Goal: Task Accomplishment & Management: Manage account settings

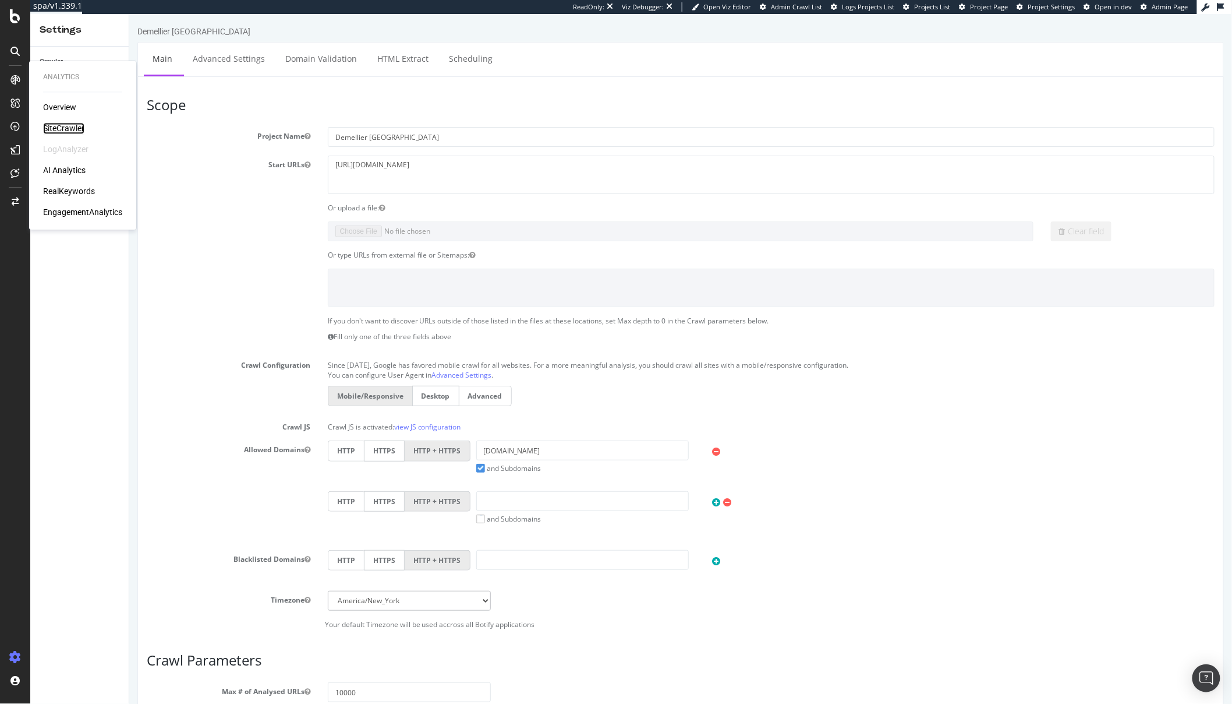
click at [62, 129] on div "SiteCrawler" at bounding box center [63, 129] width 41 height 12
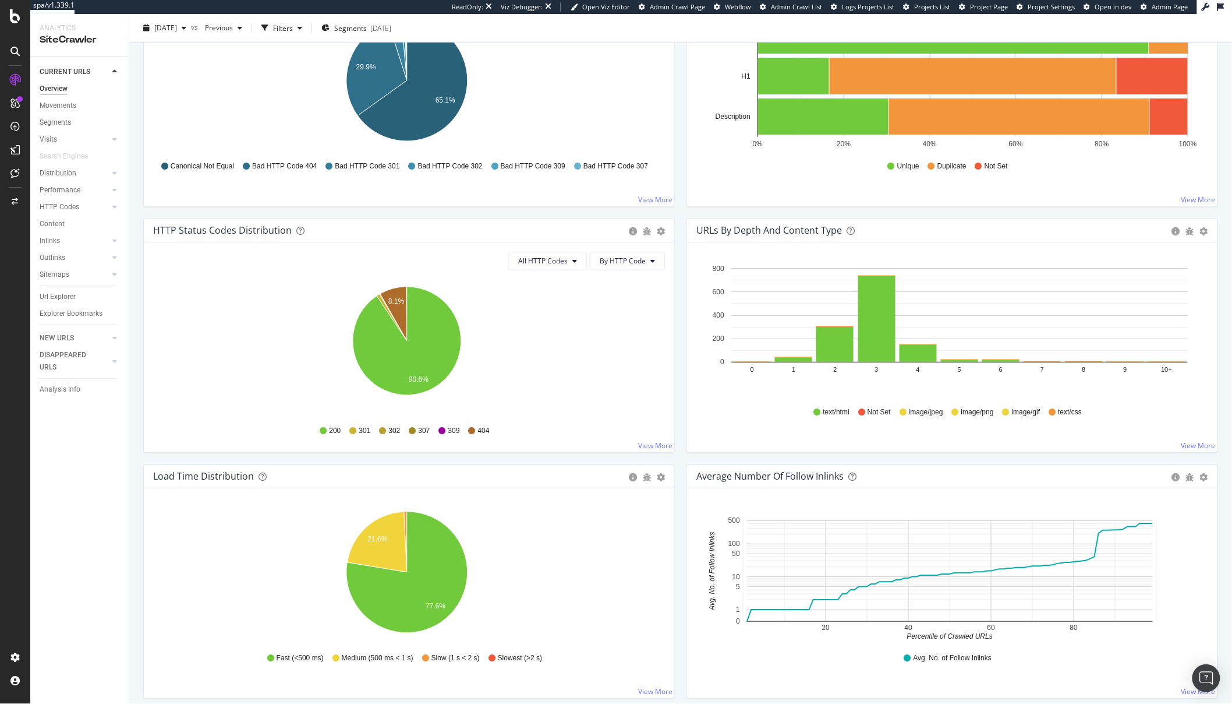
scroll to position [523, 0]
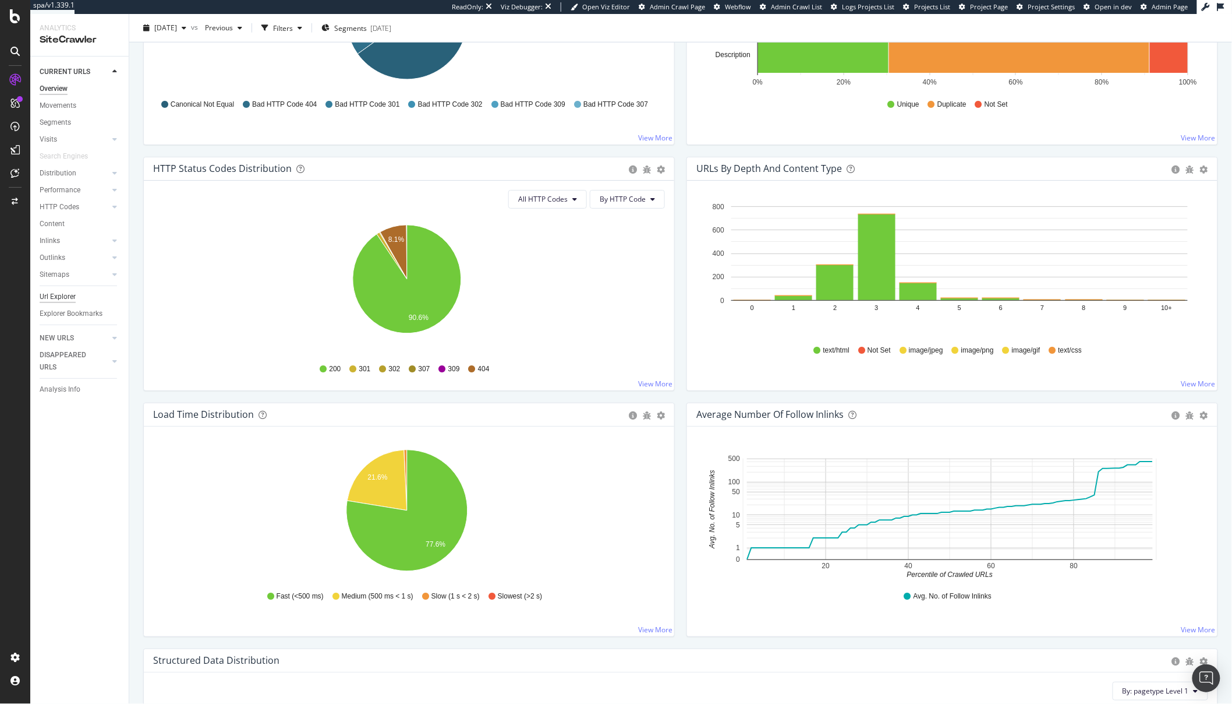
click at [63, 295] on div "Url Explorer" at bounding box center [58, 297] width 36 height 12
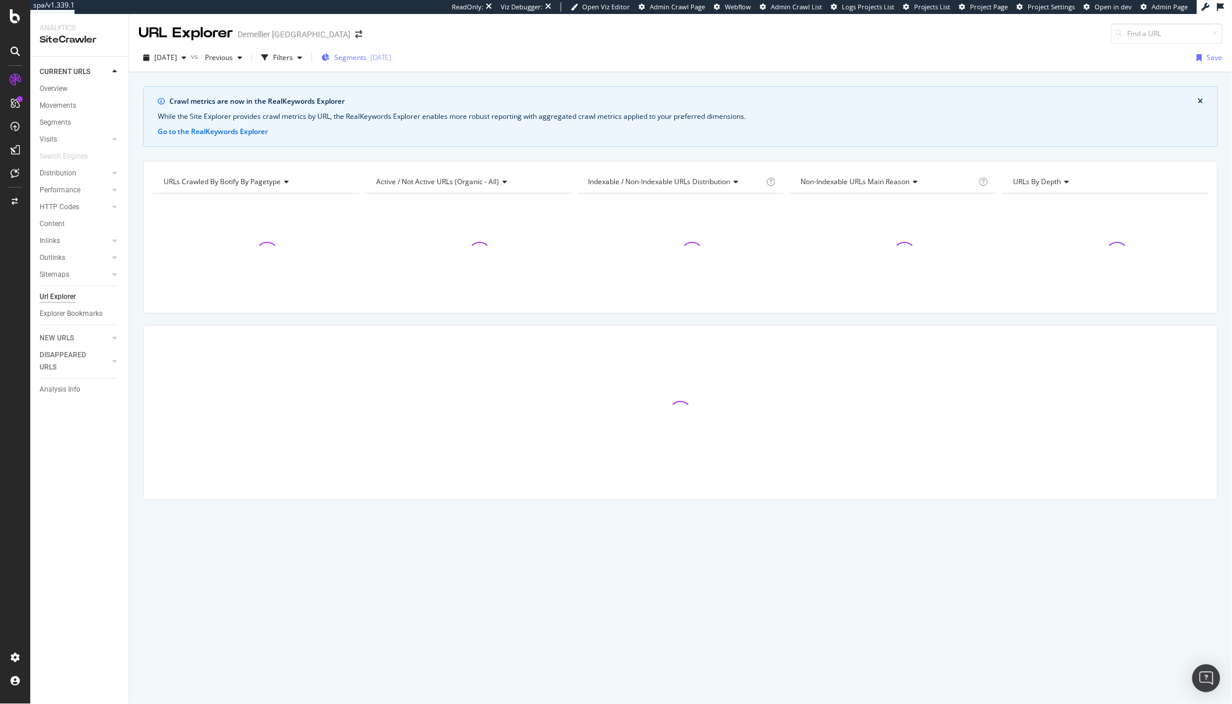
click at [367, 55] on span "Segments" at bounding box center [350, 57] width 33 height 10
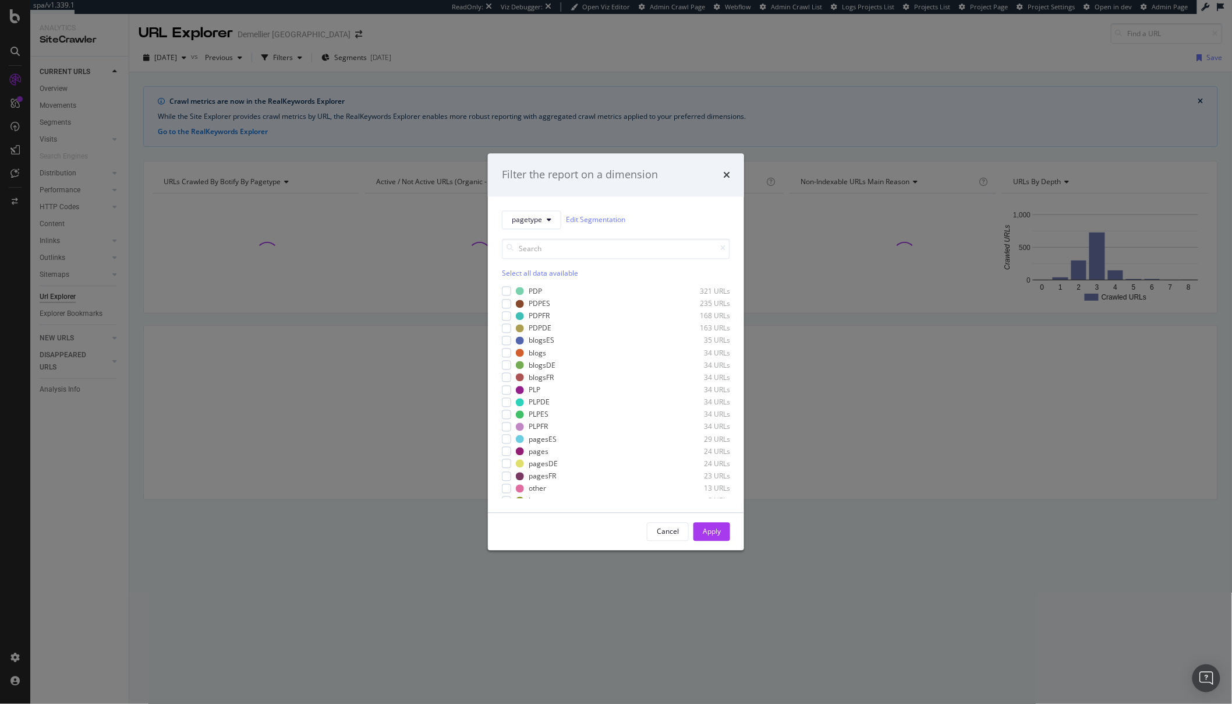
click at [501, 289] on div "pagetype Edit Segmentation Select all data available PDP 321 URLs PDPES 235 URL…" at bounding box center [616, 354] width 256 height 316
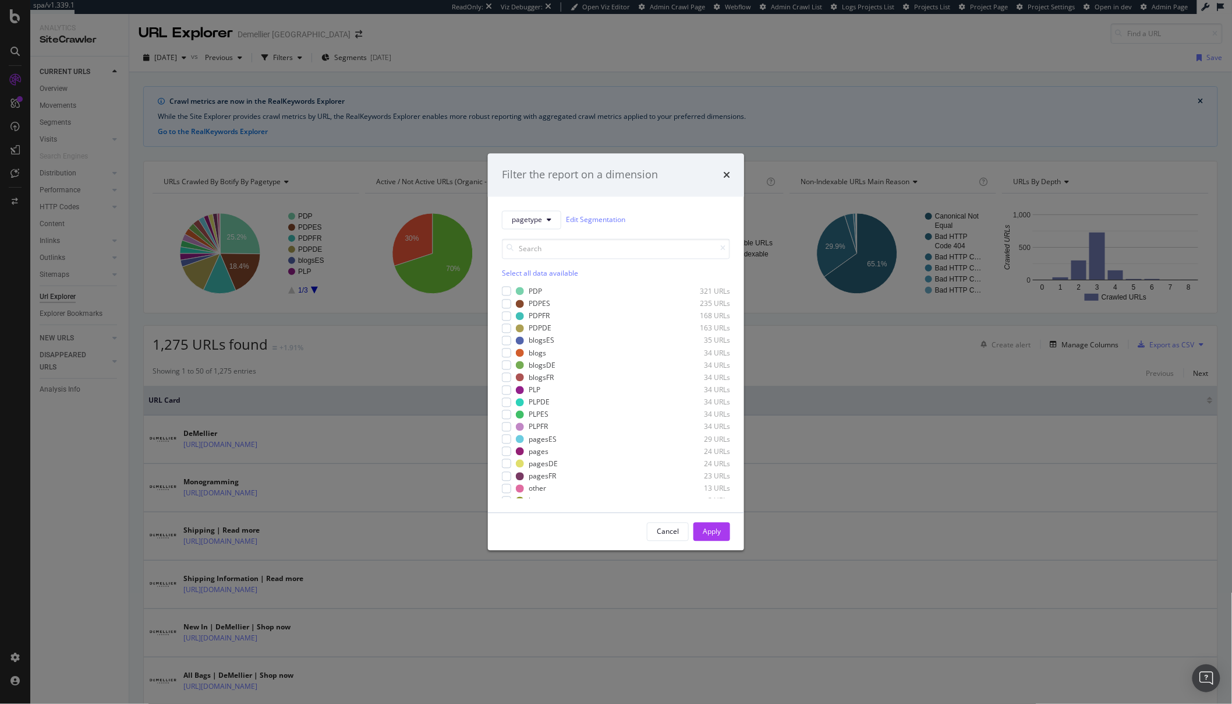
click at [429, 92] on div "Filter the report on a dimension pagetype Edit Segmentation Select all data ava…" at bounding box center [616, 352] width 1232 height 704
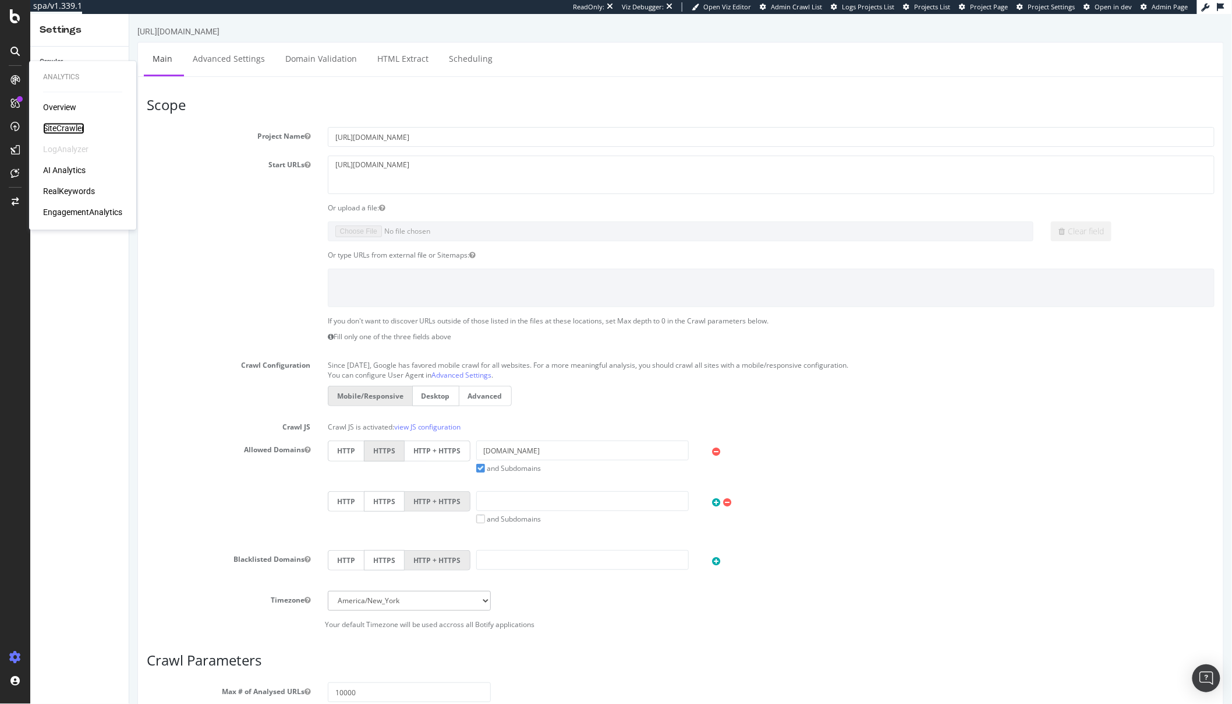
click at [73, 127] on div "SiteCrawler" at bounding box center [63, 129] width 41 height 12
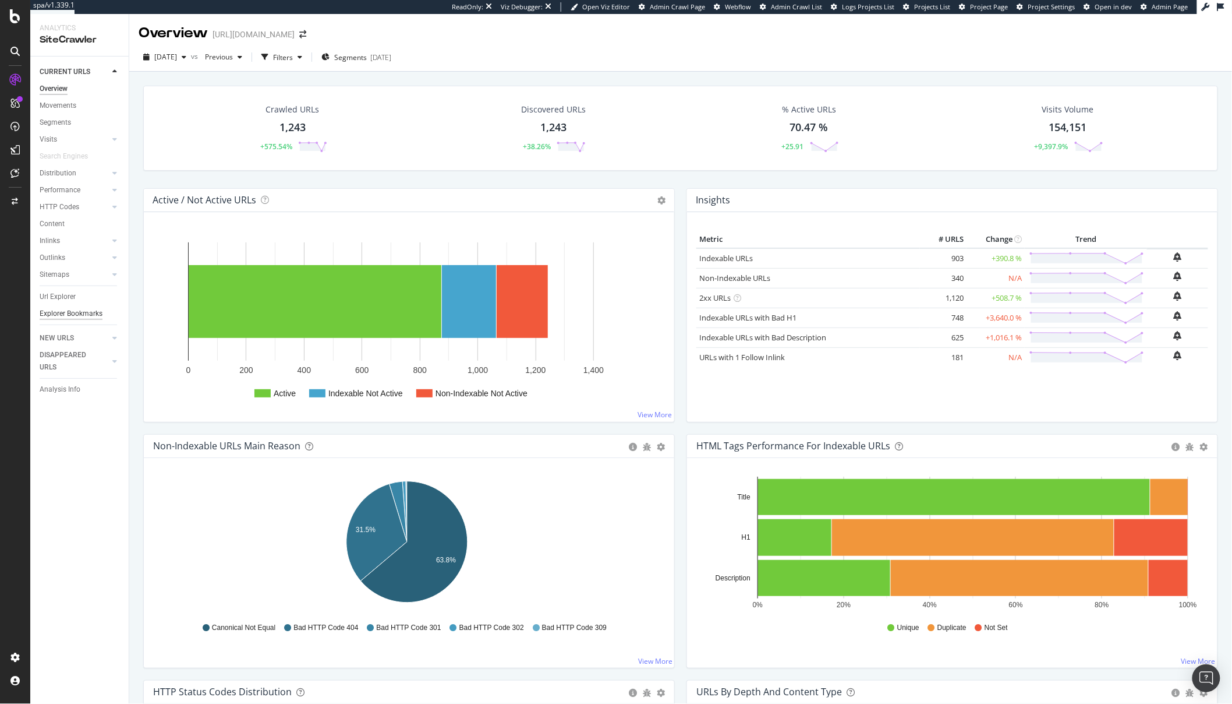
click at [69, 298] on div "Url Explorer" at bounding box center [58, 297] width 36 height 12
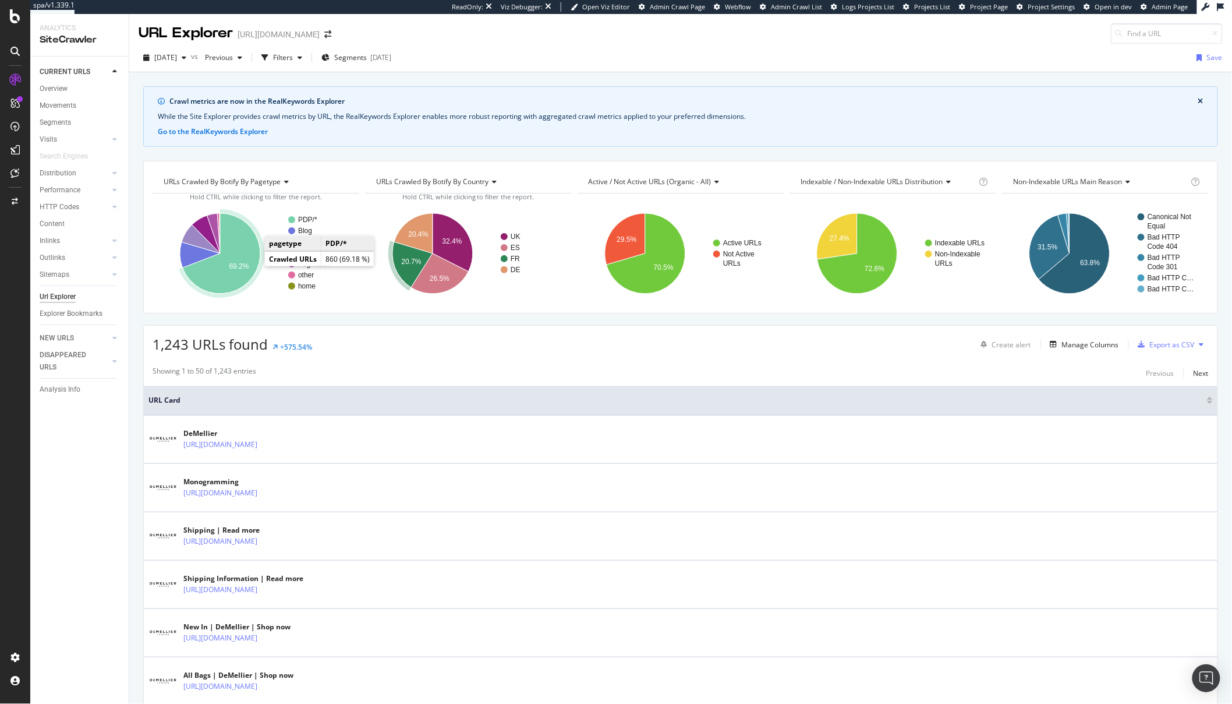
click at [243, 270] on icon "A chart." at bounding box center [221, 253] width 77 height 80
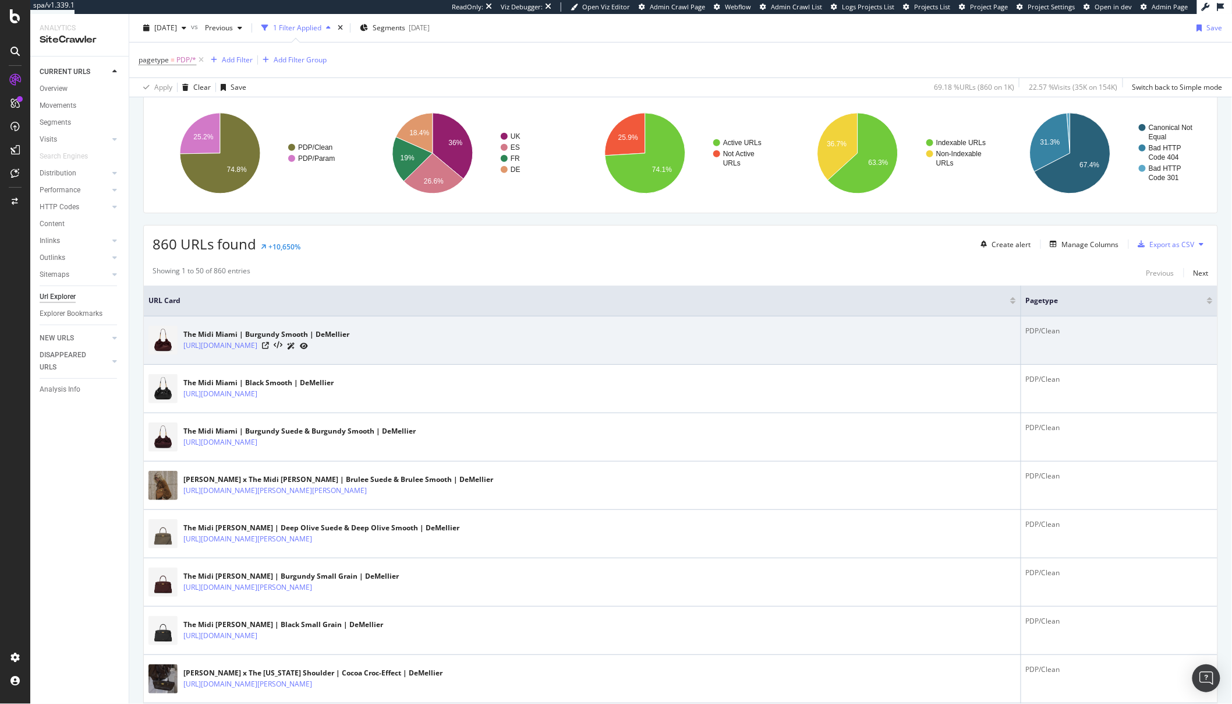
scroll to position [224, 0]
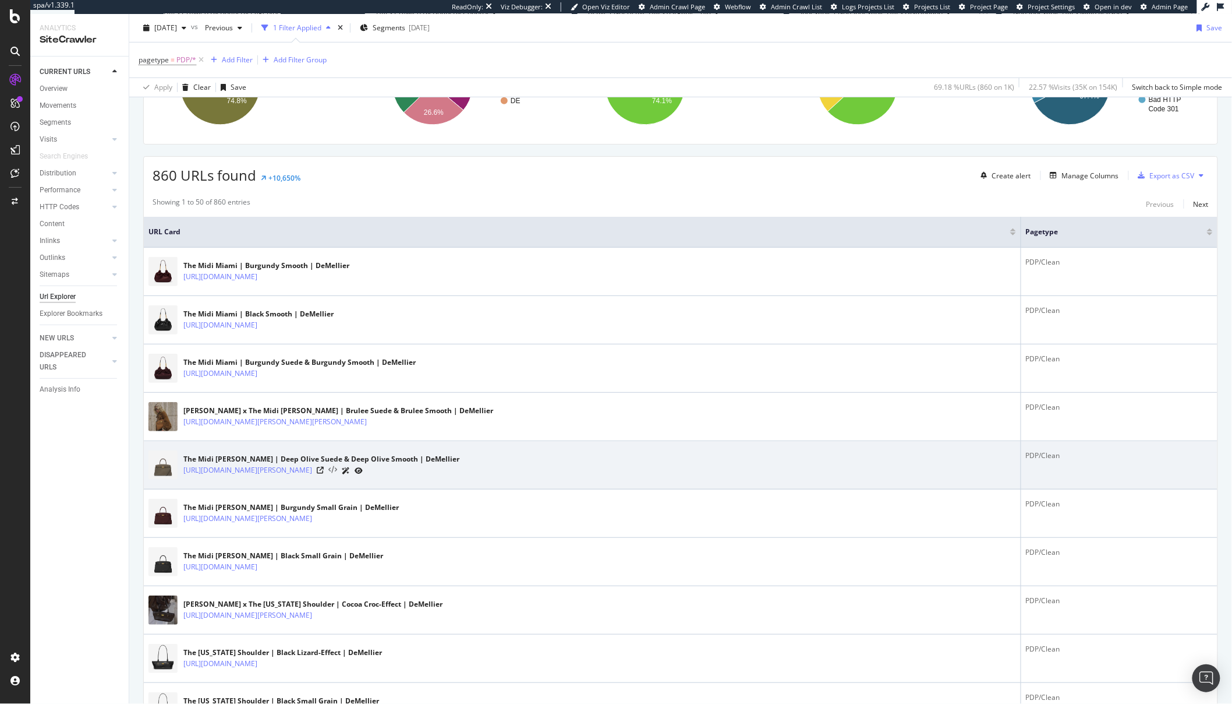
click at [337, 469] on icon at bounding box center [332, 470] width 9 height 8
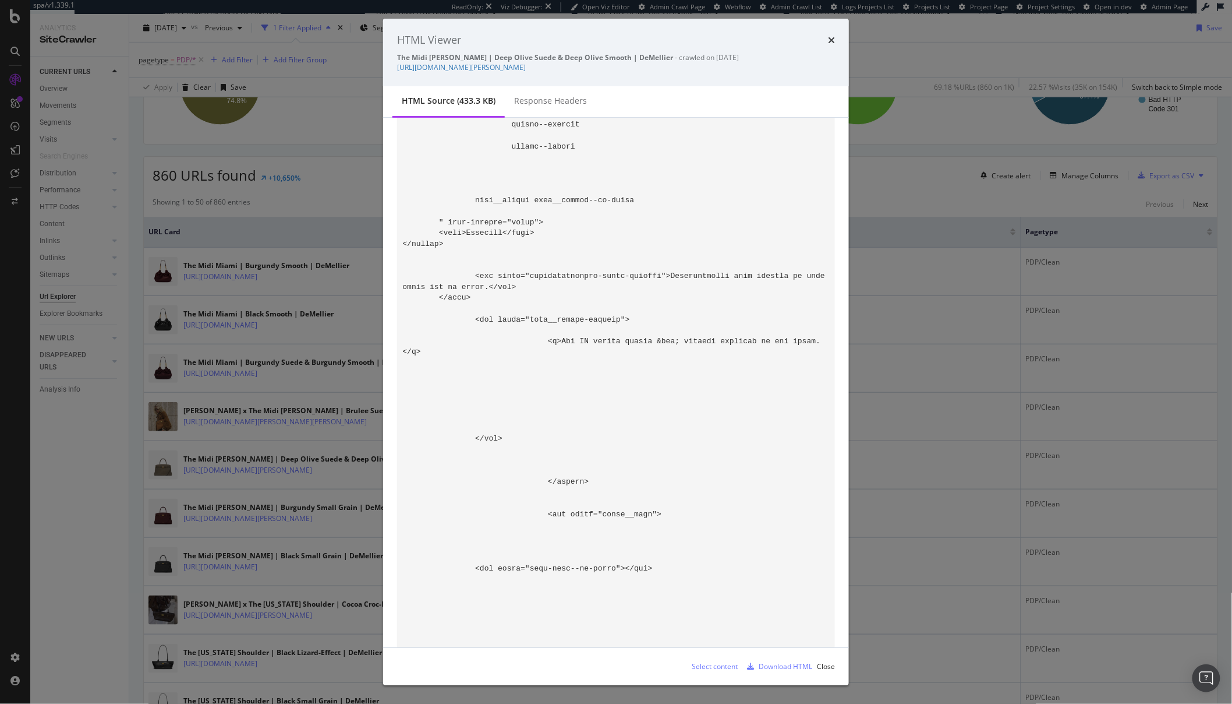
scroll to position [1685, 0]
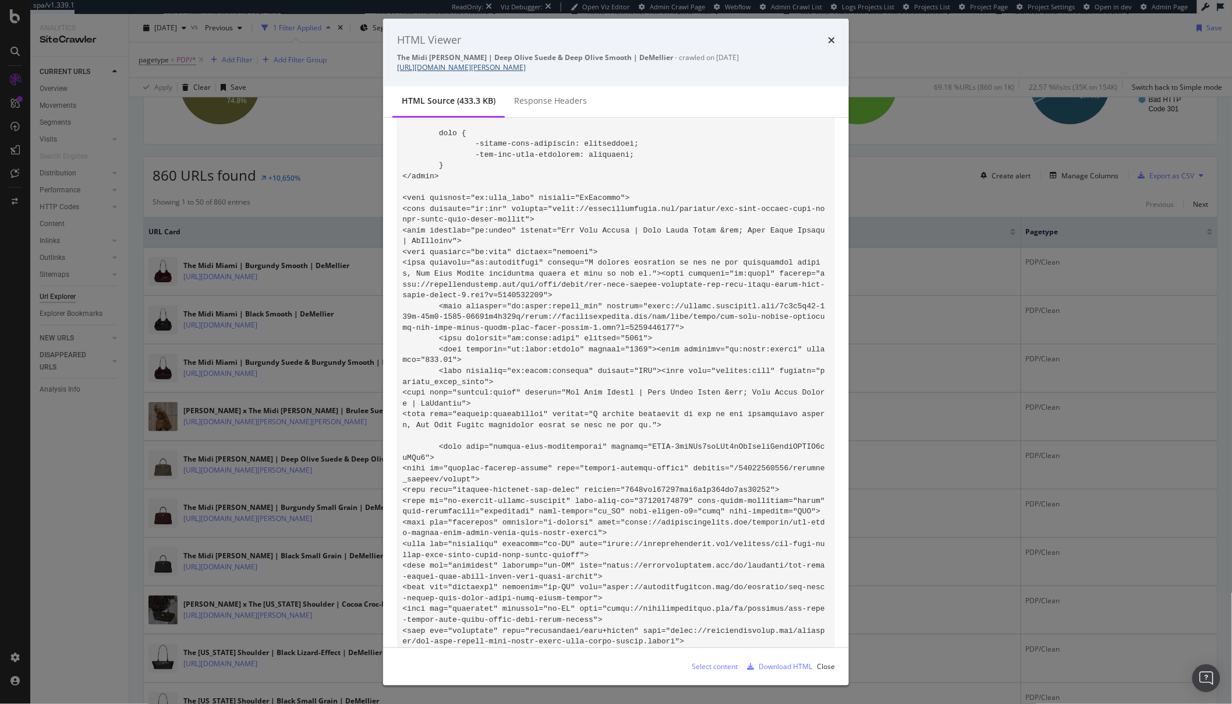
drag, startPoint x: 716, startPoint y: 68, endPoint x: 397, endPoint y: 70, distance: 319.2
click at [397, 70] on div "The Midi Hudson | Deep Olive Suede & Deep Olive Smooth | DeMellier - crawled on…" at bounding box center [616, 62] width 438 height 20
copy link "https://demellierlondon.com/products/the-midi-hudson-deep-olive-suede-deep-oliv…"
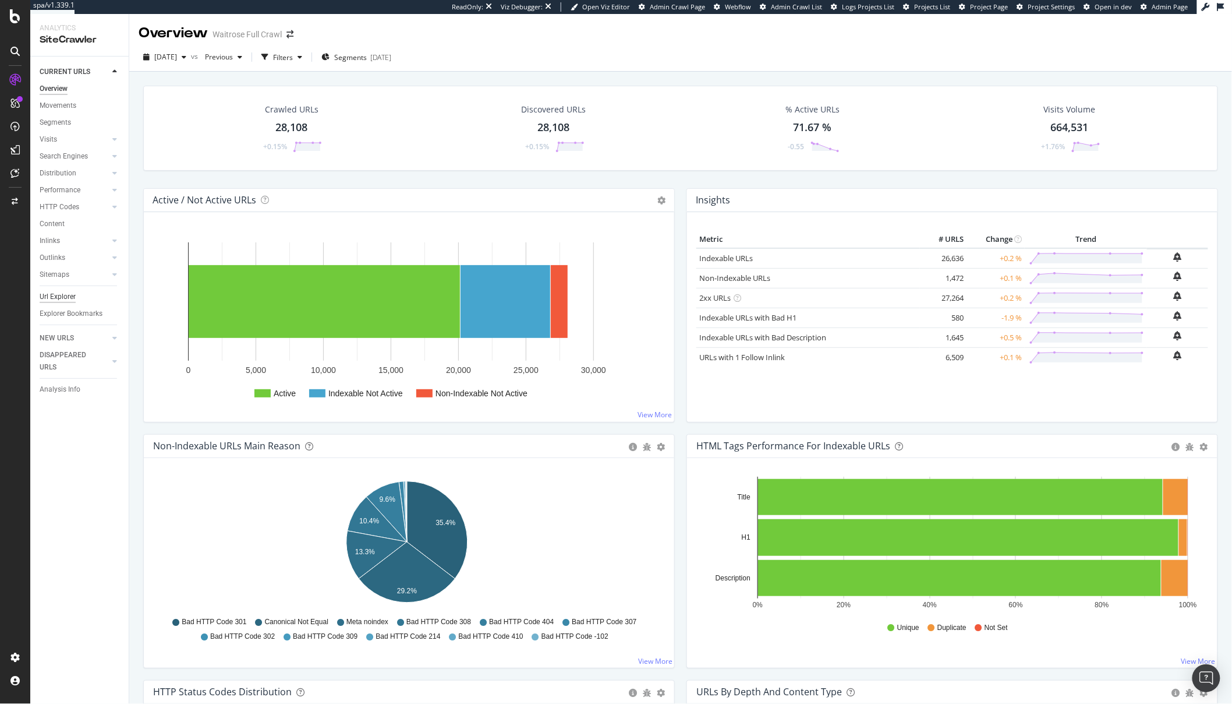
click at [62, 295] on div "Url Explorer" at bounding box center [58, 297] width 36 height 12
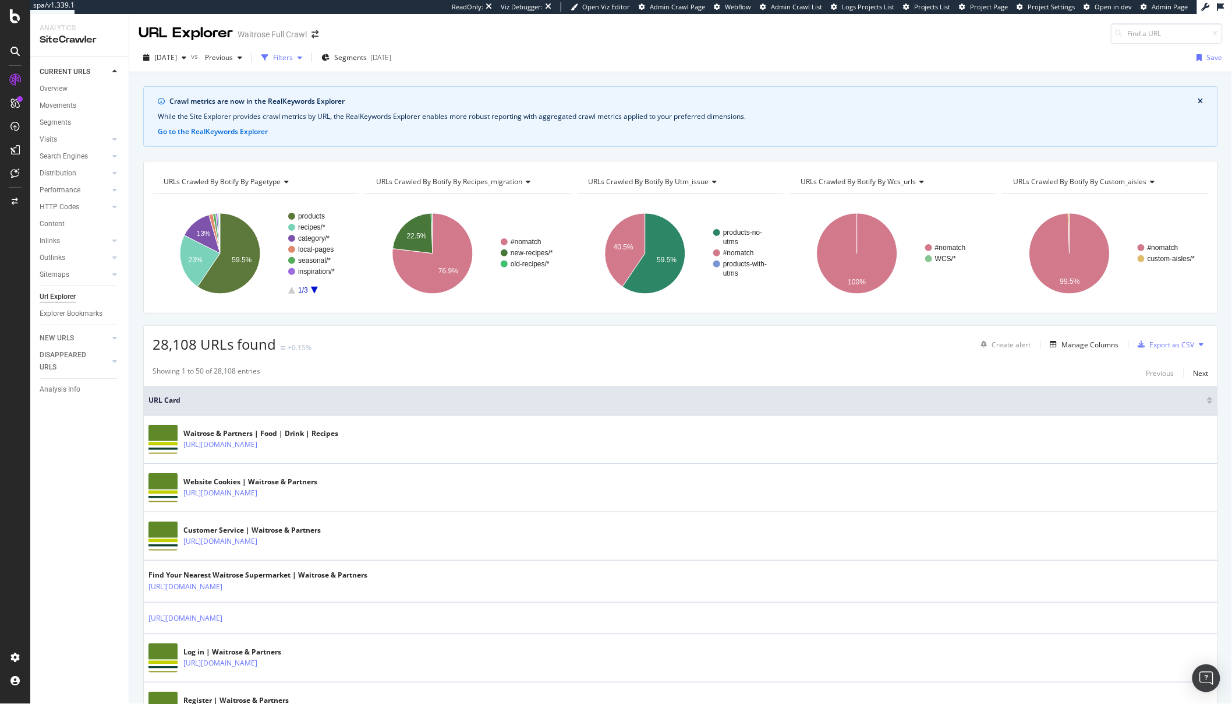
click at [293, 56] on div "Filters" at bounding box center [283, 57] width 20 height 10
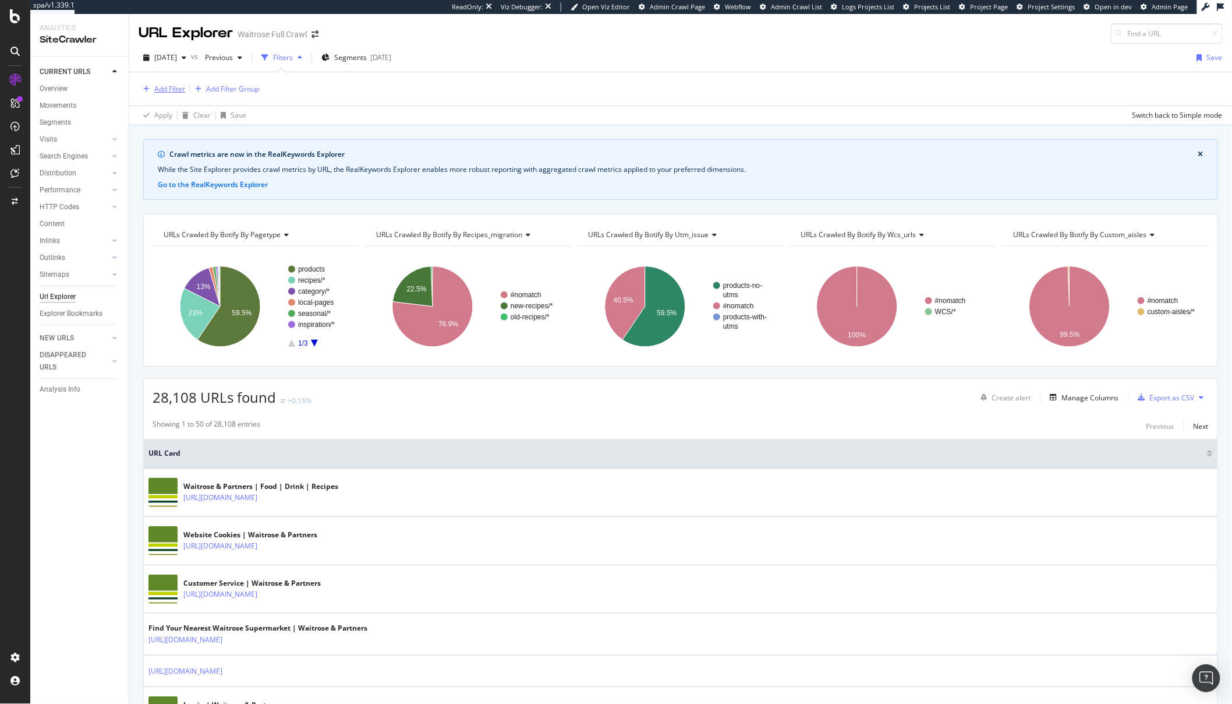
click at [168, 93] on div "Add Filter" at bounding box center [169, 89] width 31 height 10
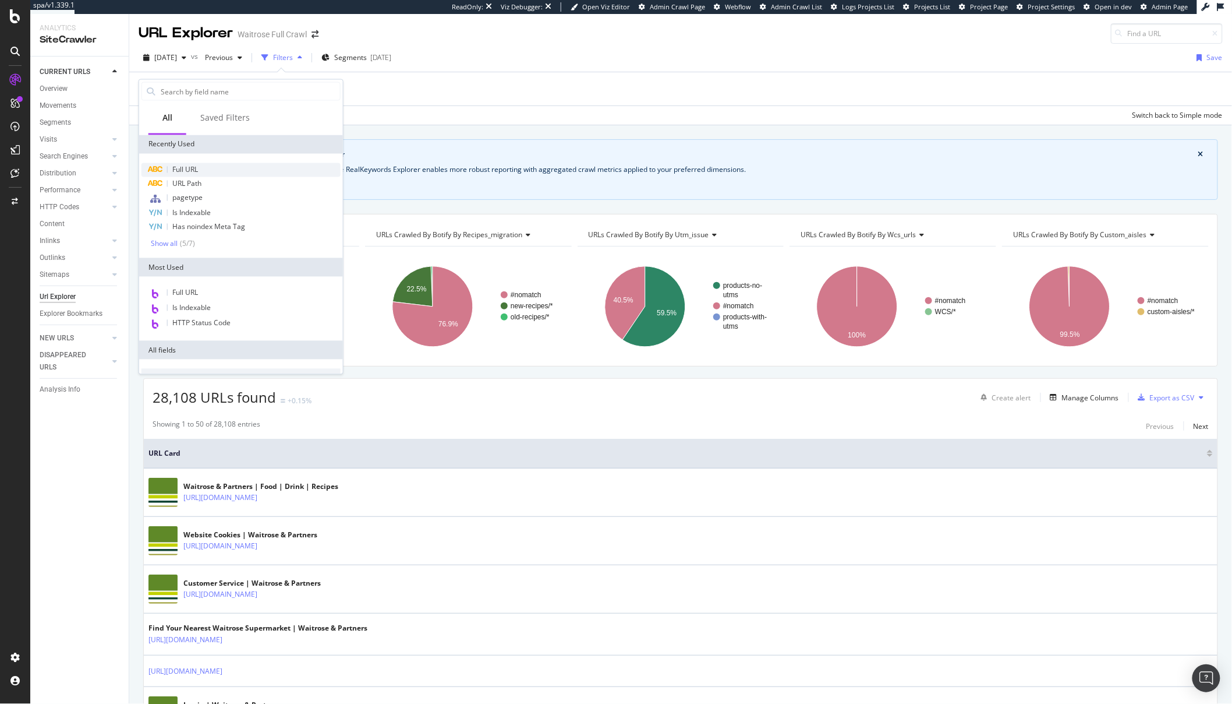
click at [173, 163] on div "Full URL" at bounding box center [241, 170] width 199 height 14
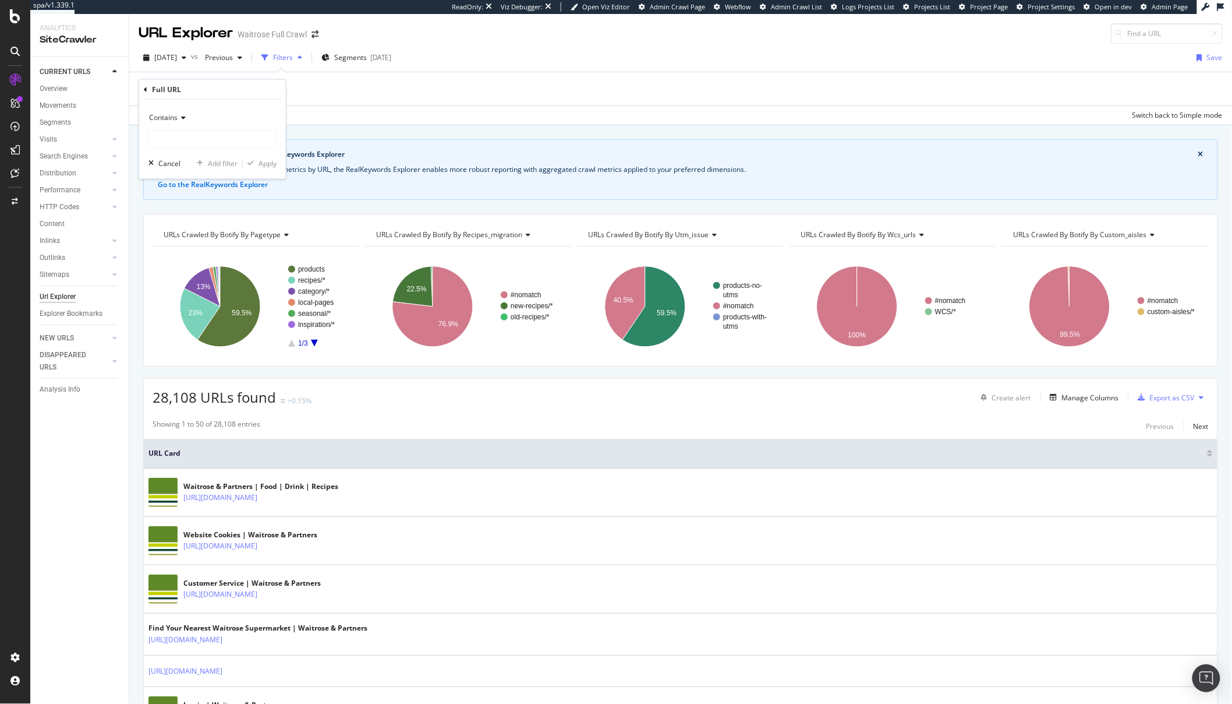
click at [194, 149] on div "Contains Cancel Add filter Apply" at bounding box center [212, 139] width 147 height 79
click at [191, 135] on input "text" at bounding box center [212, 139] width 127 height 19
paste input "ecom/content/*"
type input "ecom/content/*"
click at [259, 161] on div "Apply" at bounding box center [268, 163] width 18 height 10
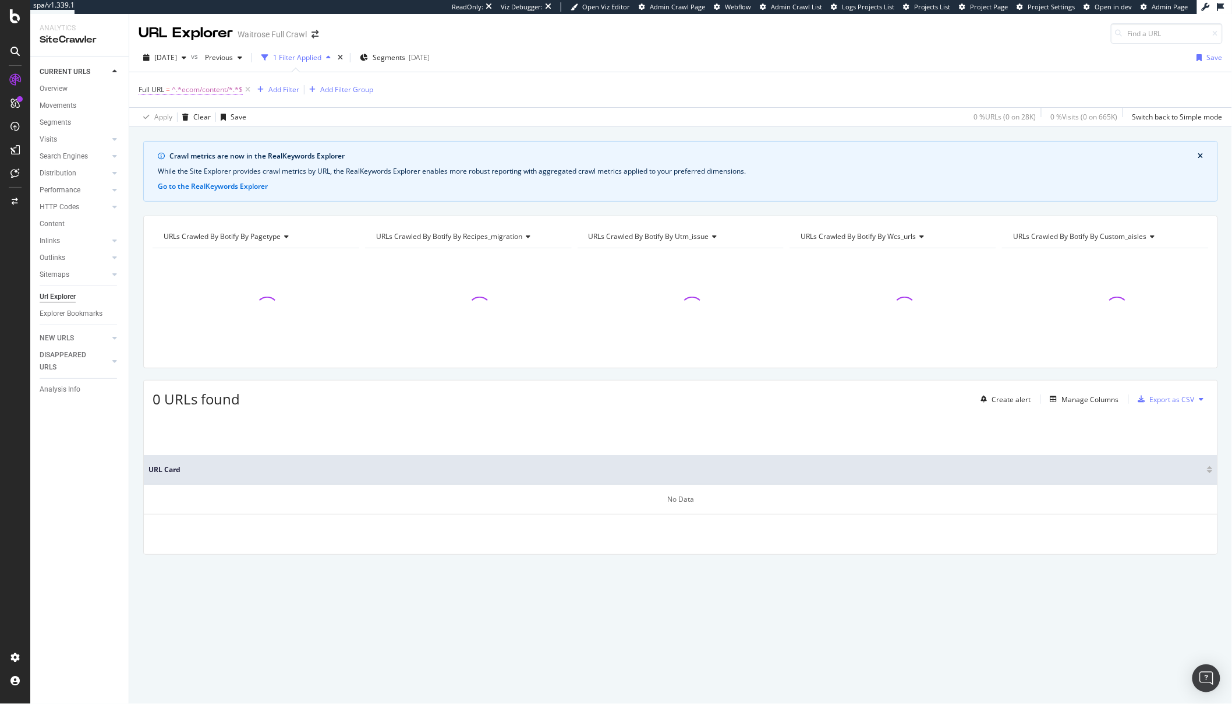
click at [199, 93] on span "^.*ecom/content/*.*$" at bounding box center [207, 90] width 71 height 16
click at [217, 139] on input "ecom/content/*" at bounding box center [204, 138] width 110 height 19
click at [241, 140] on input "ecom/content/*" at bounding box center [204, 138] width 110 height 19
type input "ecom/content/"
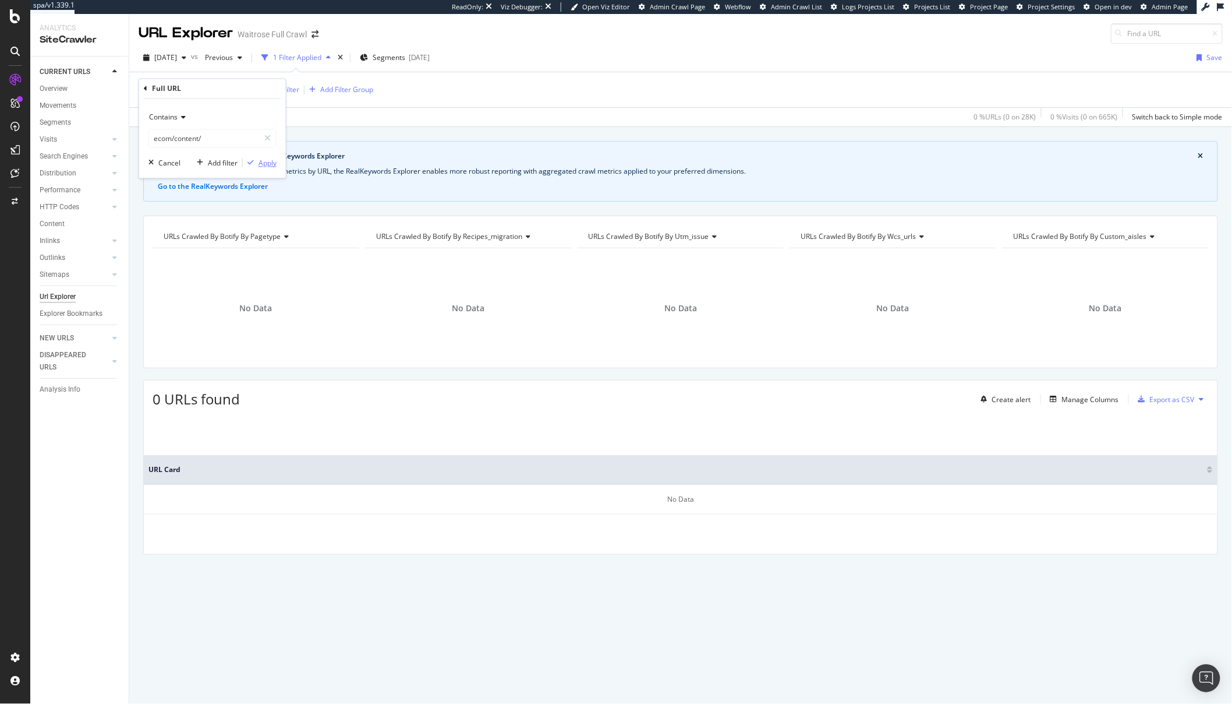
click at [263, 163] on div "Apply" at bounding box center [268, 163] width 18 height 10
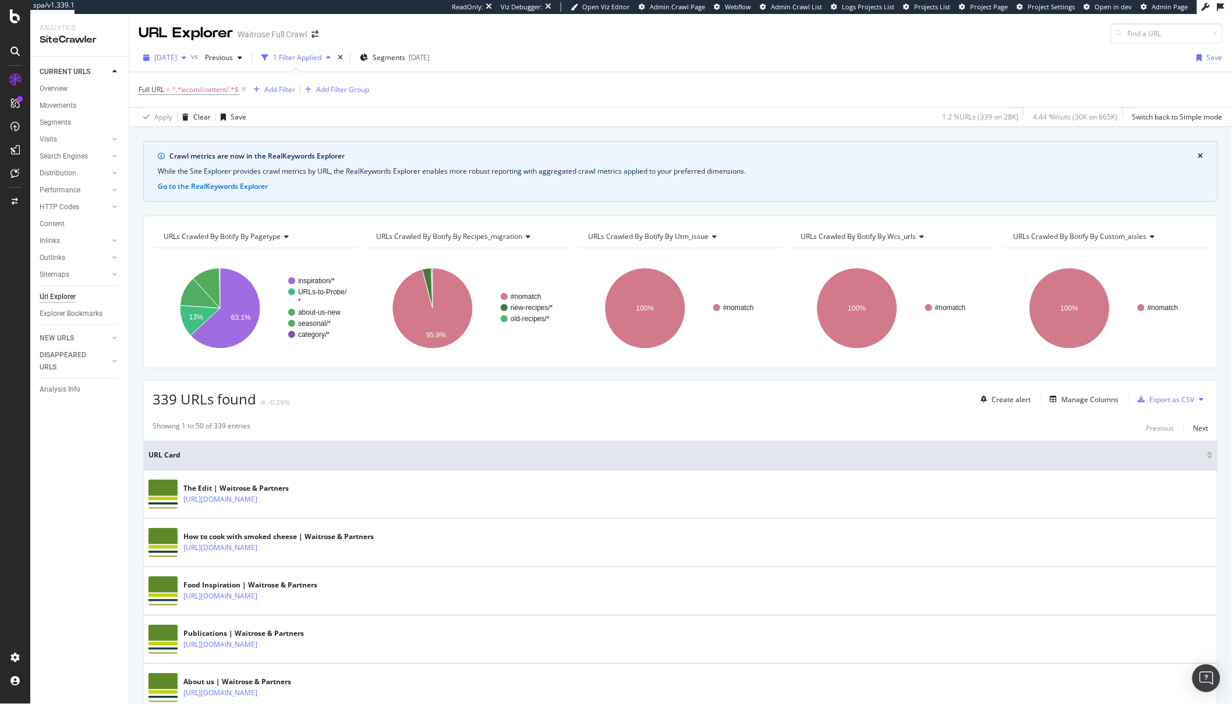
click at [175, 56] on span "2025 Oct. 8th" at bounding box center [165, 57] width 23 height 10
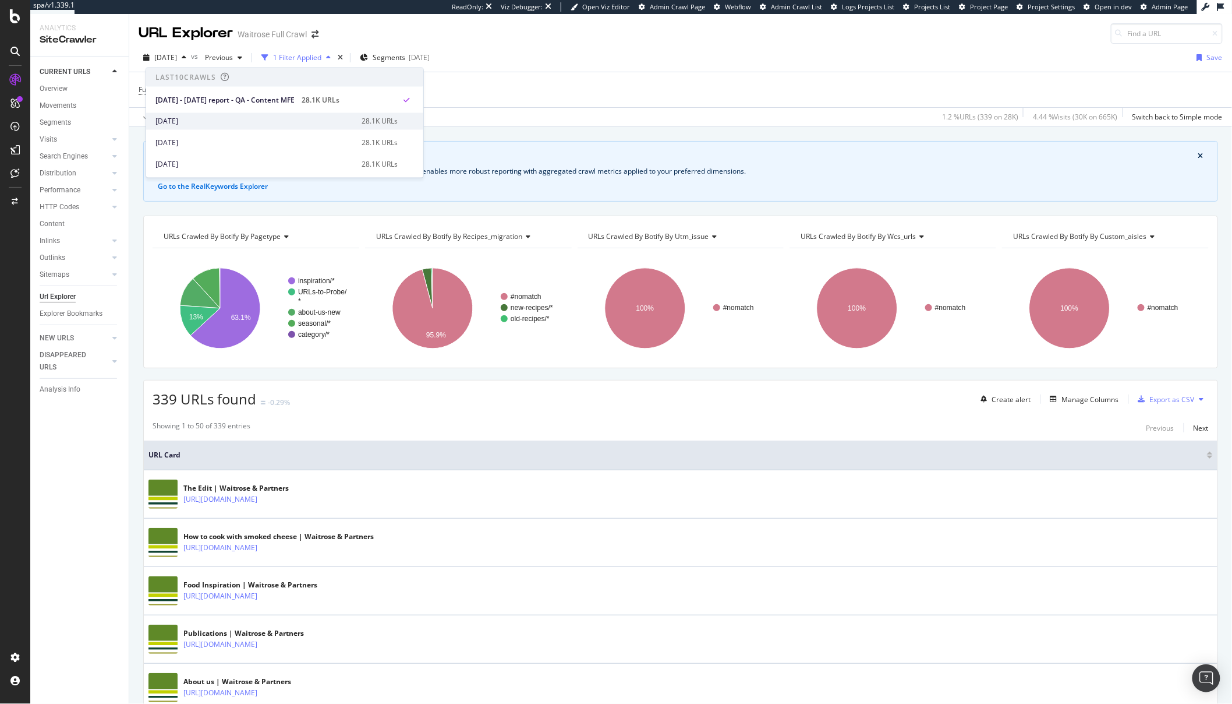
click at [188, 118] on div "2025 Oct. 4th" at bounding box center [254, 121] width 199 height 10
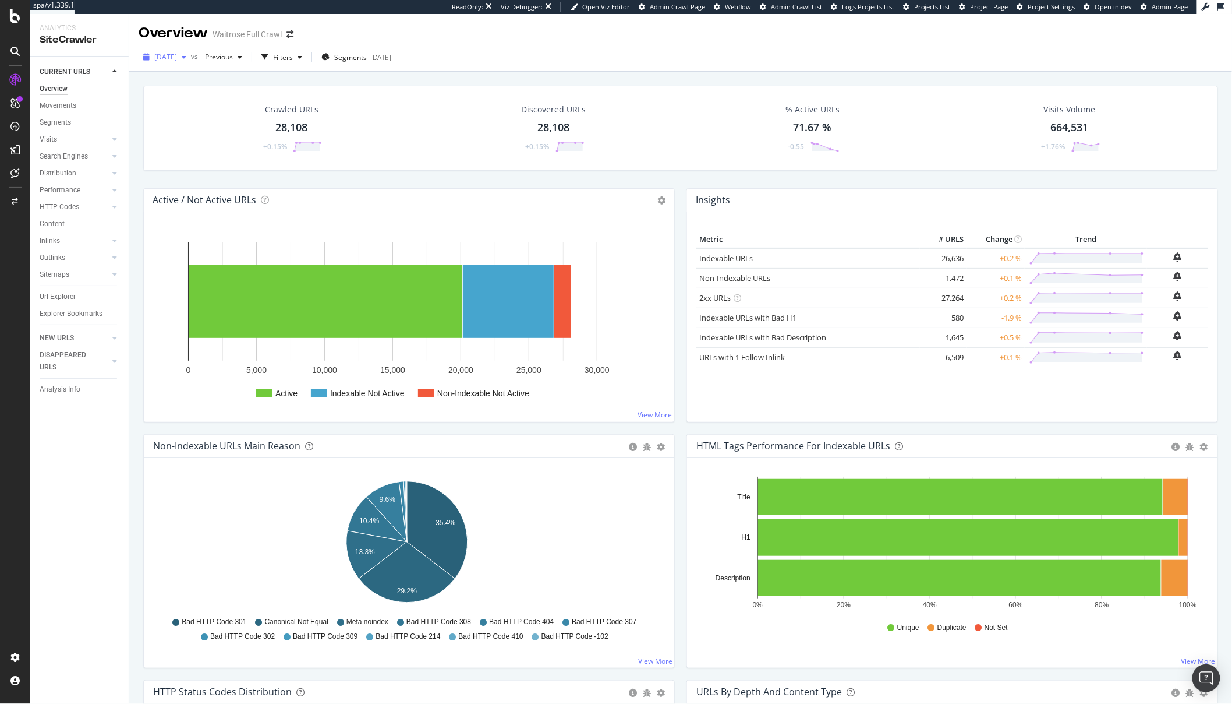
click at [177, 55] on span "[DATE]" at bounding box center [165, 57] width 23 height 10
click at [180, 128] on div "[DATE] 28.1K URLs" at bounding box center [284, 120] width 277 height 17
click at [56, 294] on div "Url Explorer" at bounding box center [58, 297] width 36 height 12
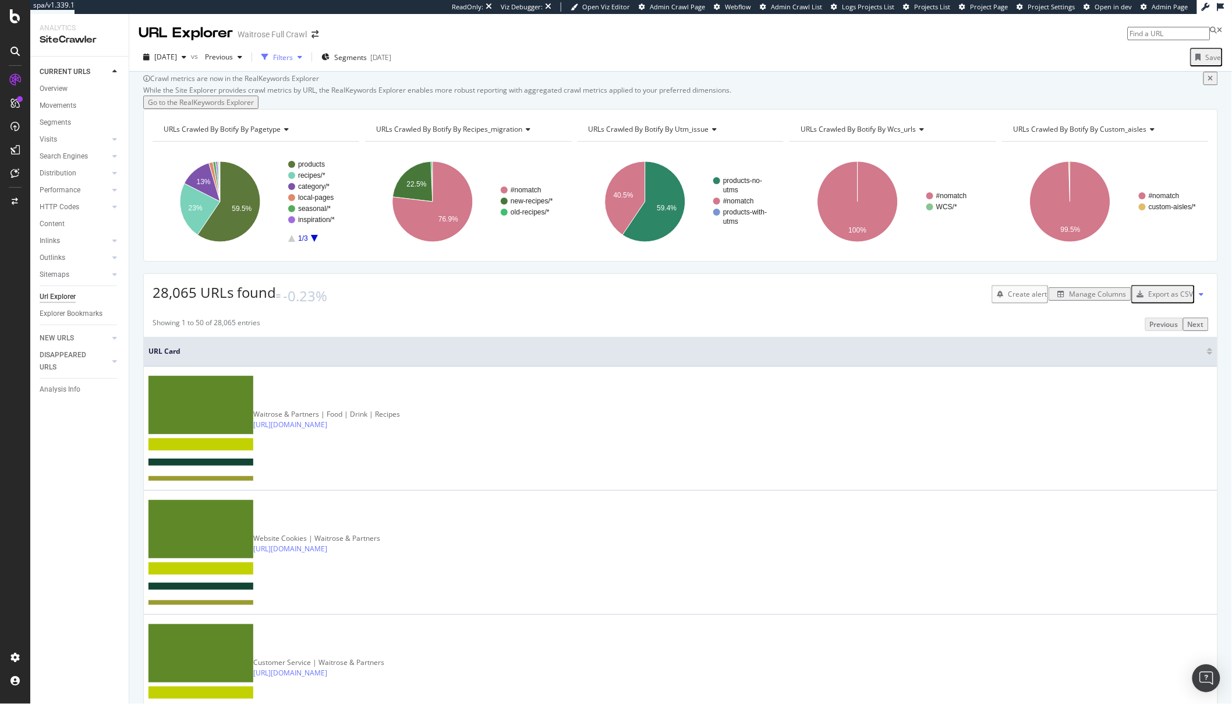
click at [293, 59] on div "Filters" at bounding box center [283, 57] width 20 height 10
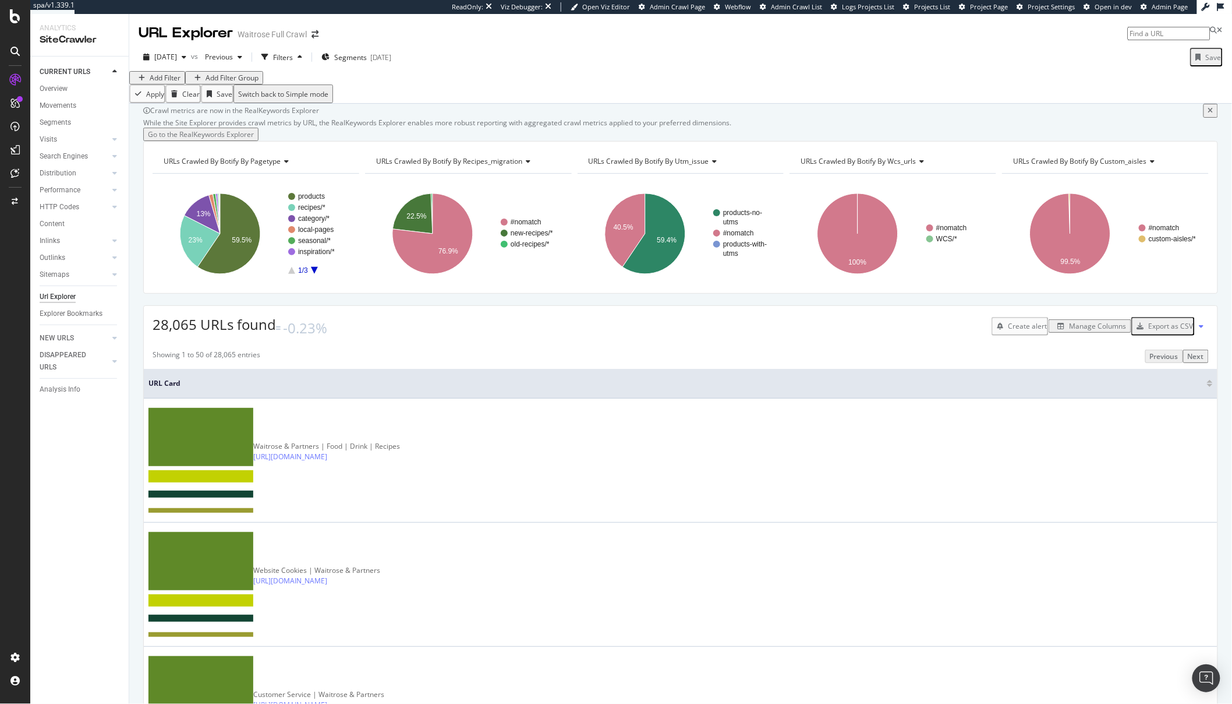
click at [169, 83] on div "Add Filter" at bounding box center [157, 78] width 47 height 10
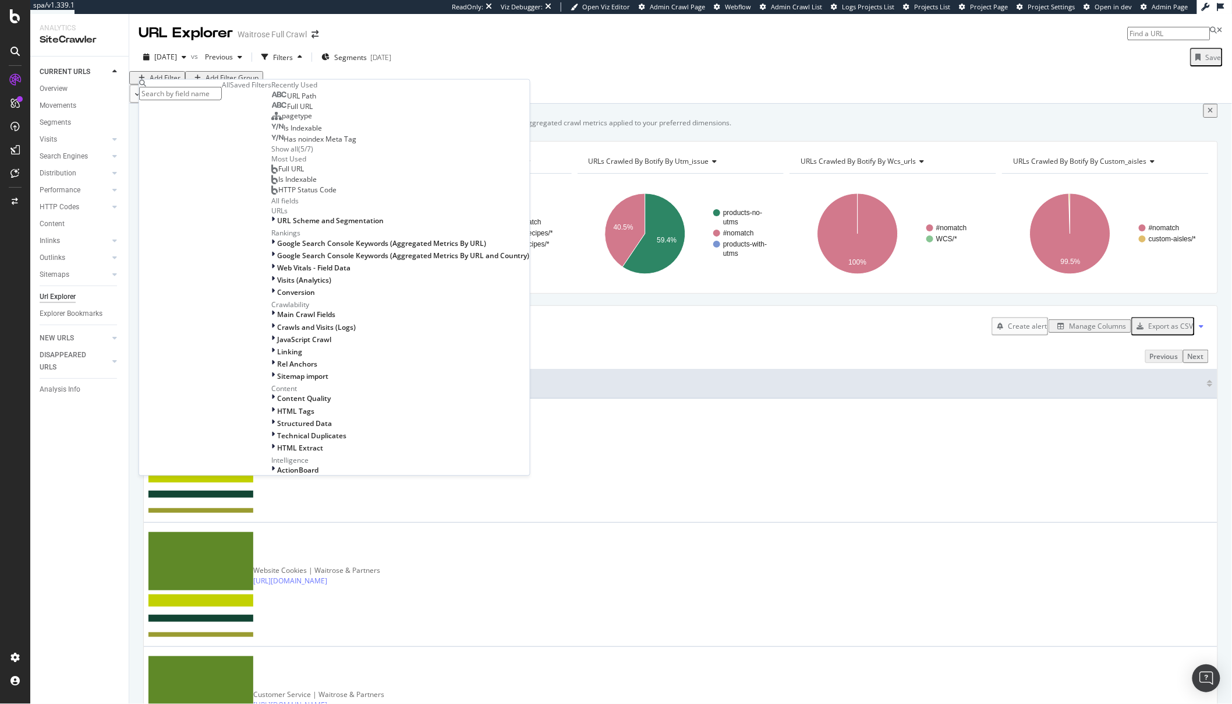
click at [174, 91] on input "text" at bounding box center [180, 93] width 83 height 13
click at [287, 112] on span "Full URL" at bounding box center [300, 107] width 26 height 10
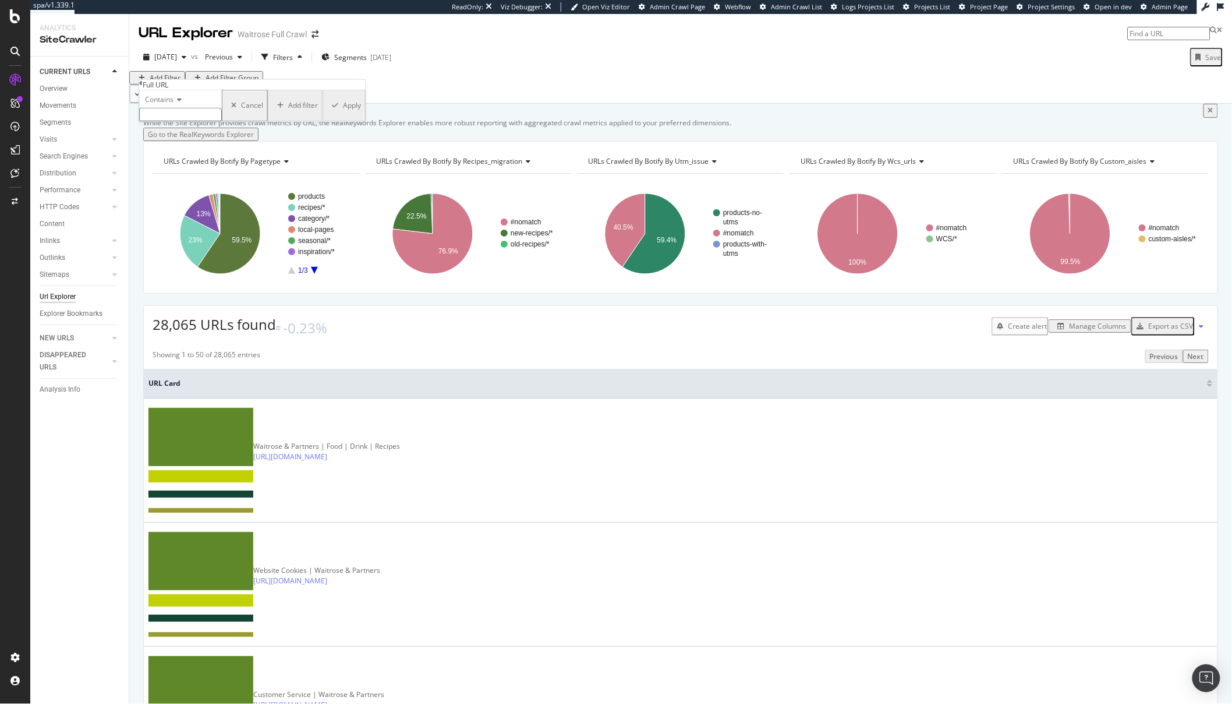
click at [175, 122] on input "text" at bounding box center [180, 114] width 83 height 13
paste input "ecom/content/*"
type input "ecom/content/*"
click at [343, 114] on div "Apply" at bounding box center [352, 109] width 18 height 10
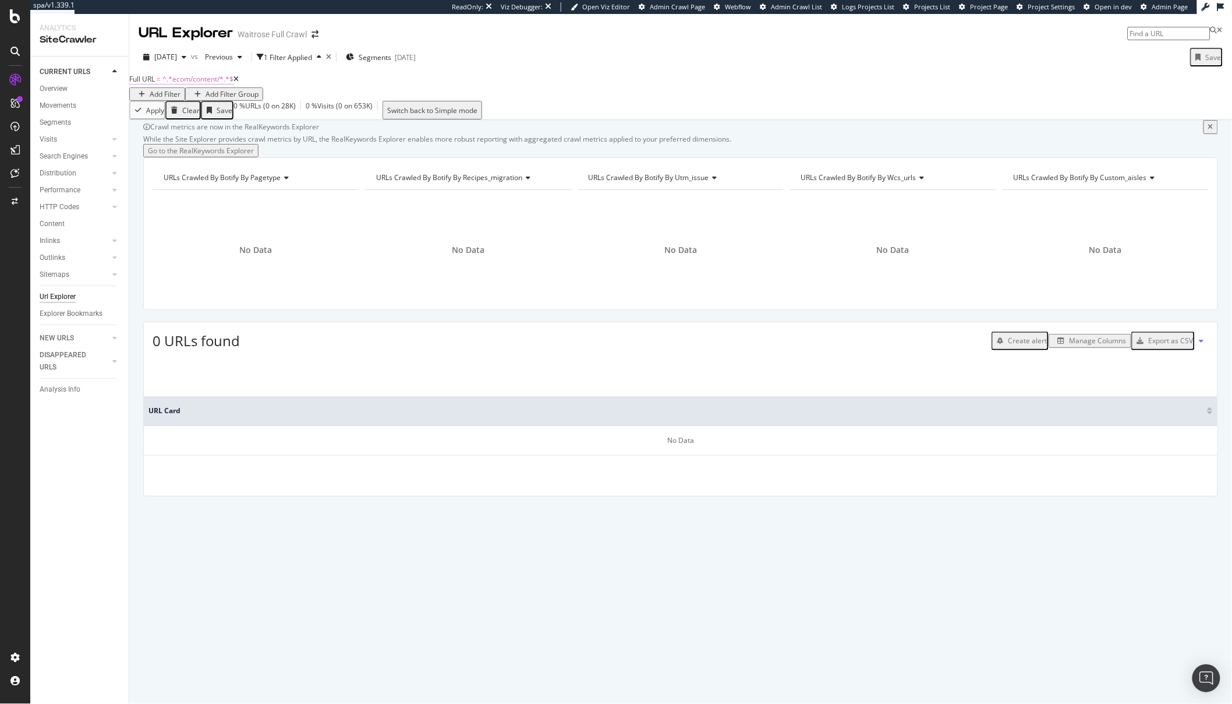
click at [196, 84] on span "^.*ecom/content/*.*$" at bounding box center [197, 79] width 71 height 10
click at [222, 121] on input "ecom/content/*" at bounding box center [180, 114] width 83 height 13
type input "ecom/content/"
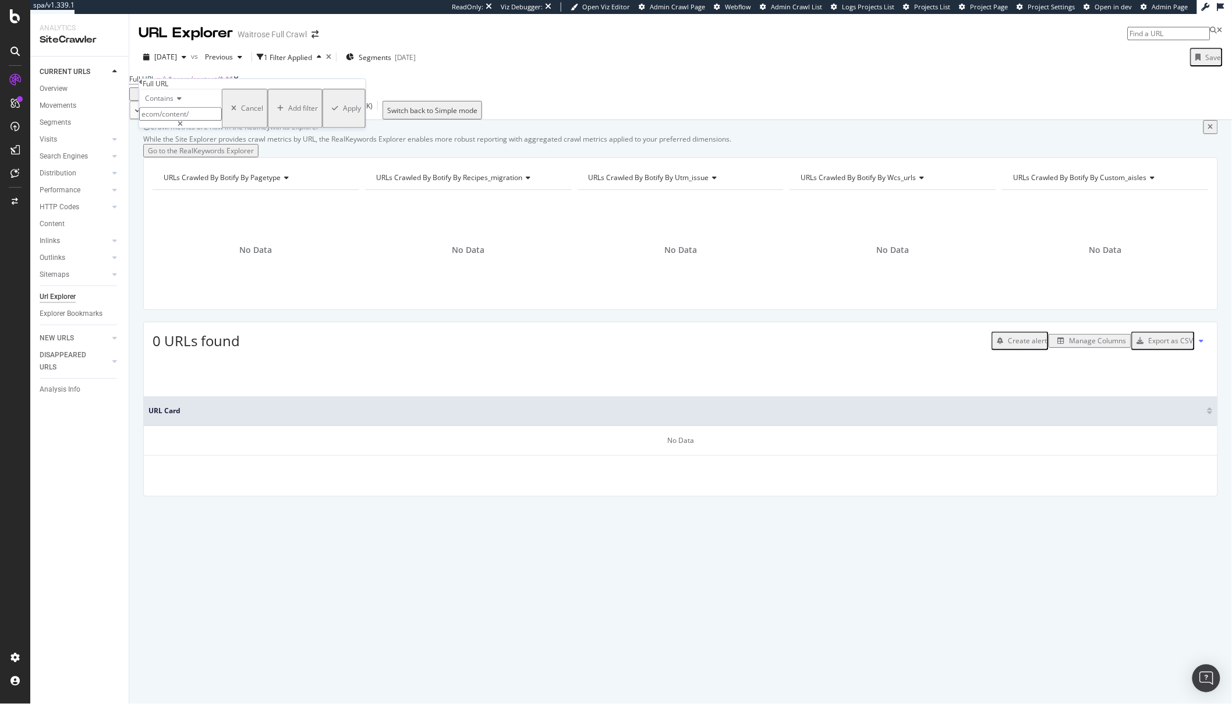
click at [343, 114] on div "Apply" at bounding box center [352, 109] width 18 height 10
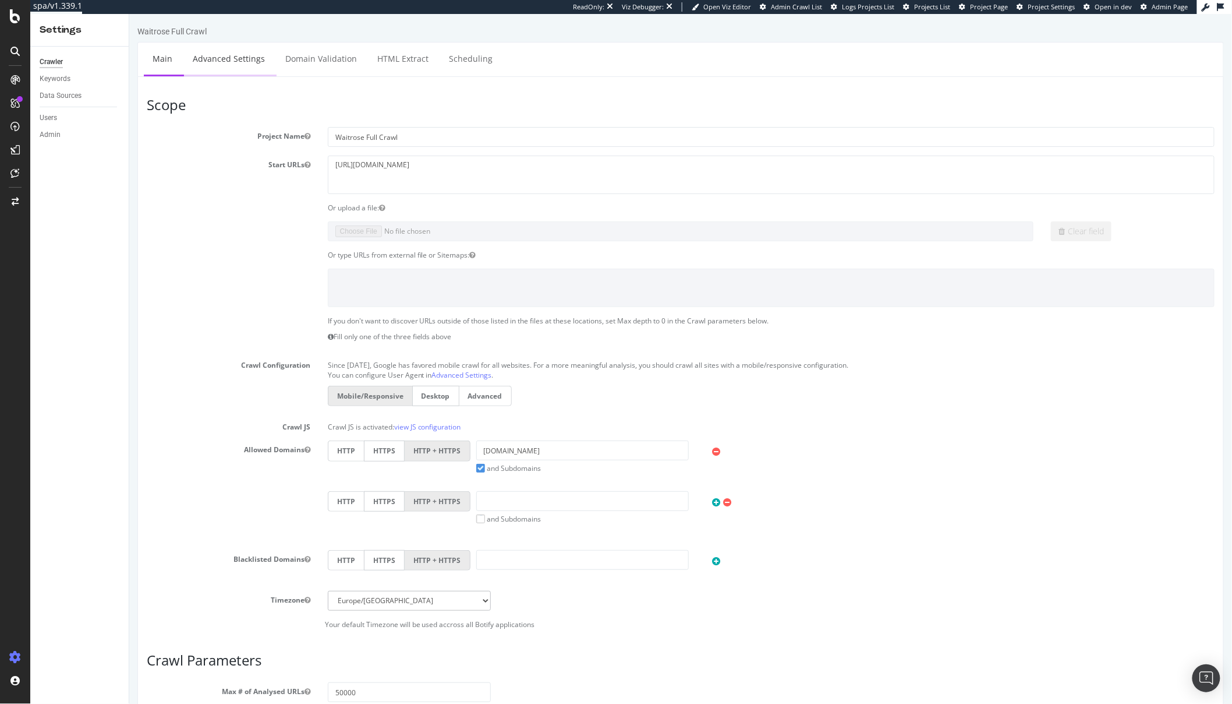
click at [225, 60] on link "Advanced Settings" at bounding box center [228, 59] width 90 height 32
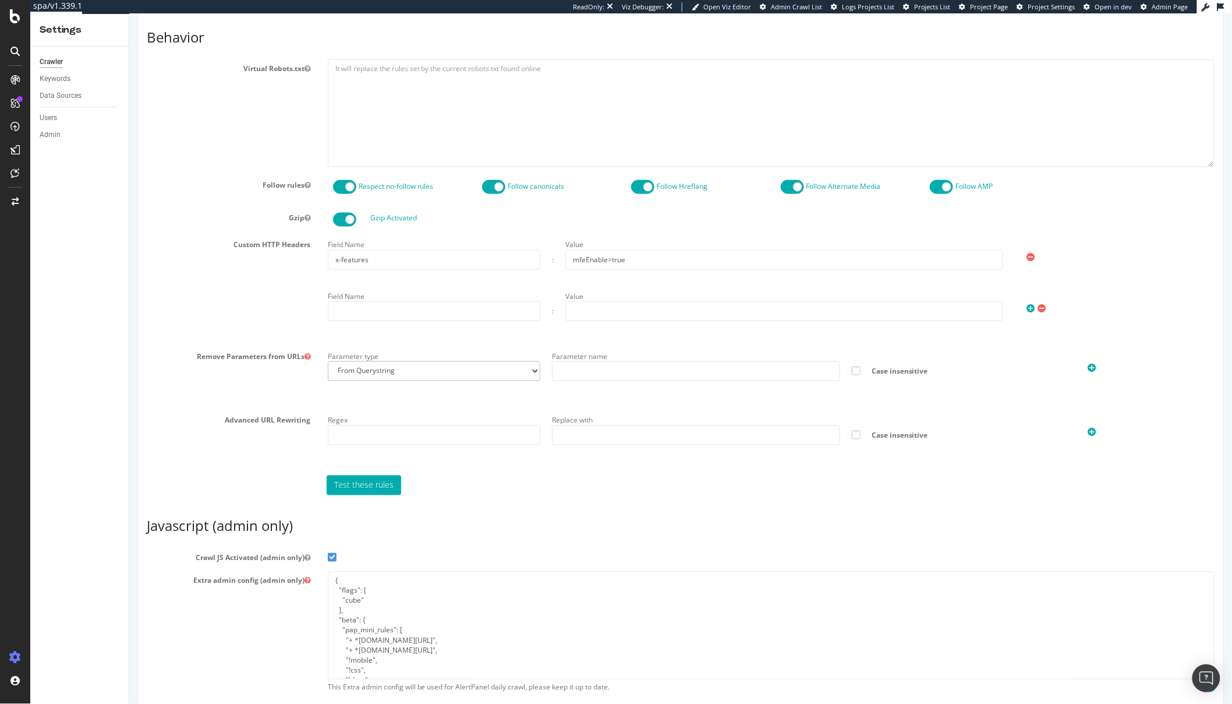
scroll to position [567, 0]
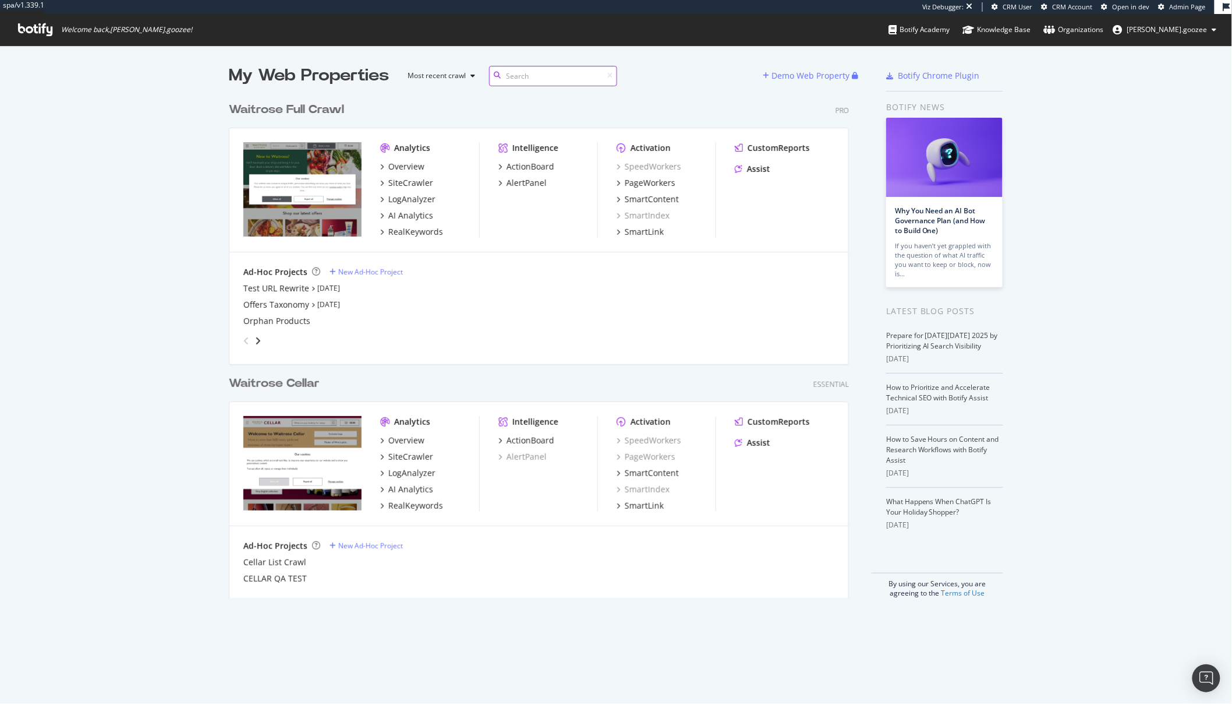
scroll to position [501, 620]
click at [283, 287] on div "Test URL Rewrite" at bounding box center [276, 288] width 66 height 12
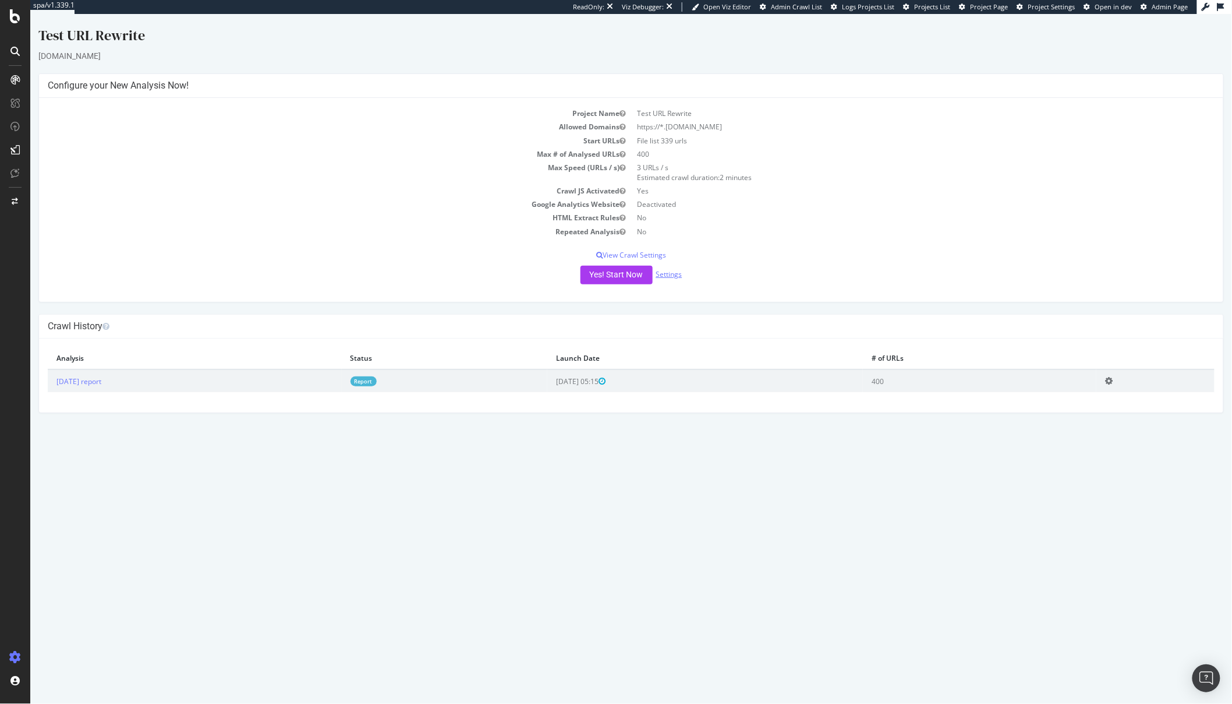
click at [671, 269] on div "Yes! Start Now Settings" at bounding box center [630, 275] width 1167 height 19
click at [670, 275] on link "Settings" at bounding box center [669, 274] width 26 height 10
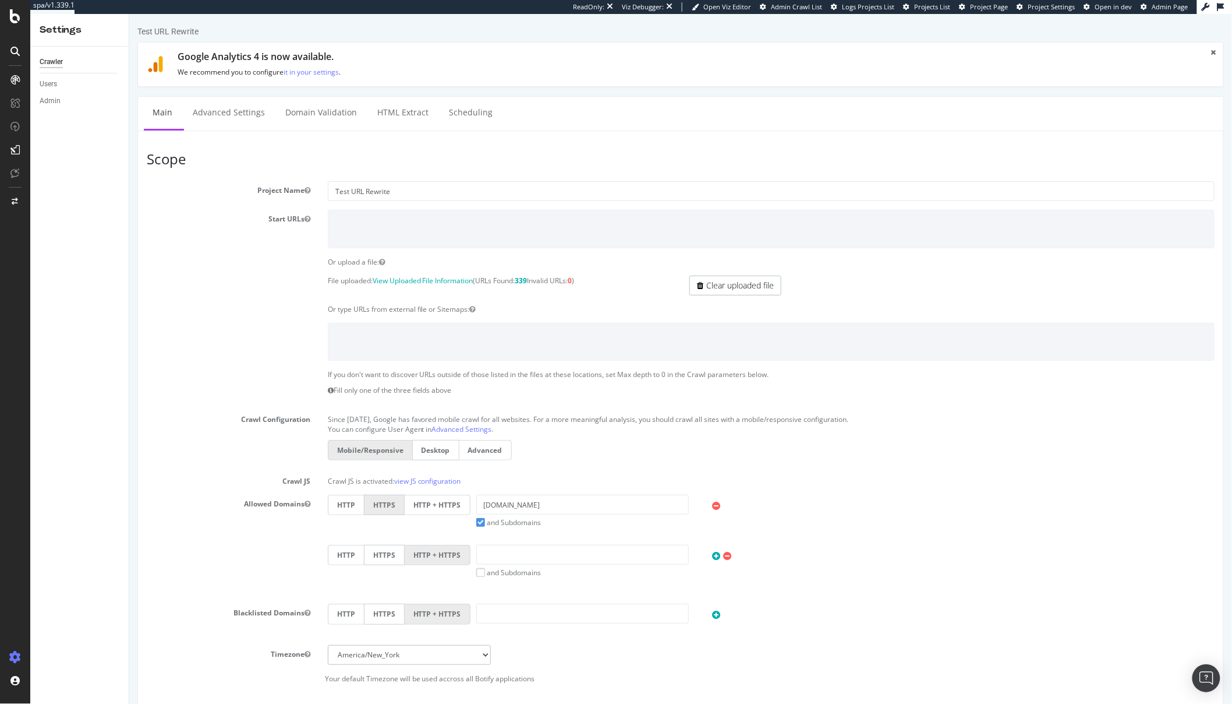
click at [231, 139] on div "Scope Project Name Test URL Rewrite Start URLs Or upload a file: File uploaded:…" at bounding box center [680, 569] width 1087 height 879
click at [225, 111] on link "Advanced Settings" at bounding box center [228, 113] width 90 height 32
